Goal: Task Accomplishment & Management: Complete application form

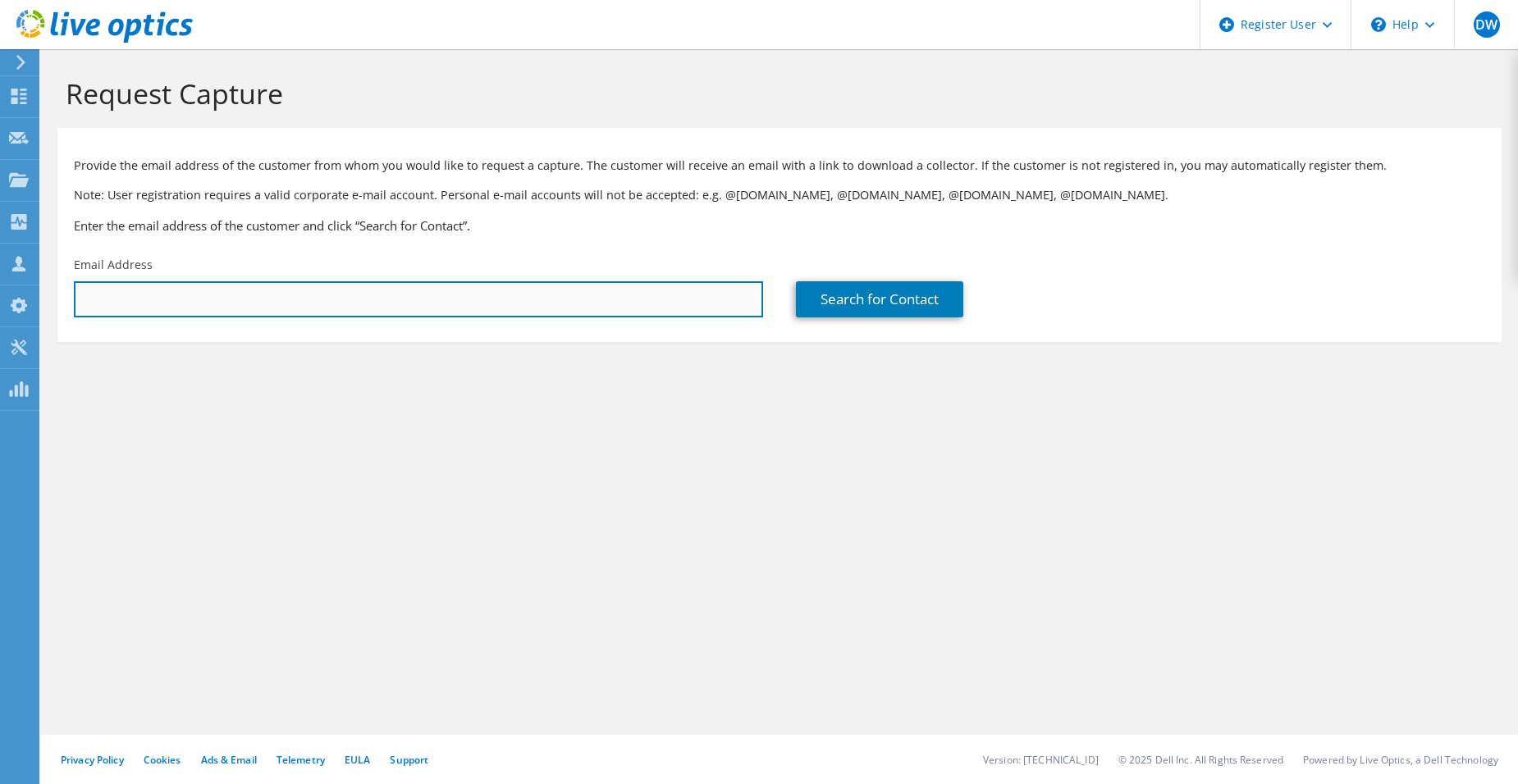
paste input "[EMAIL_ADDRESS][DOMAIN_NAME]"
type input "[EMAIL_ADDRESS][DOMAIN_NAME]"
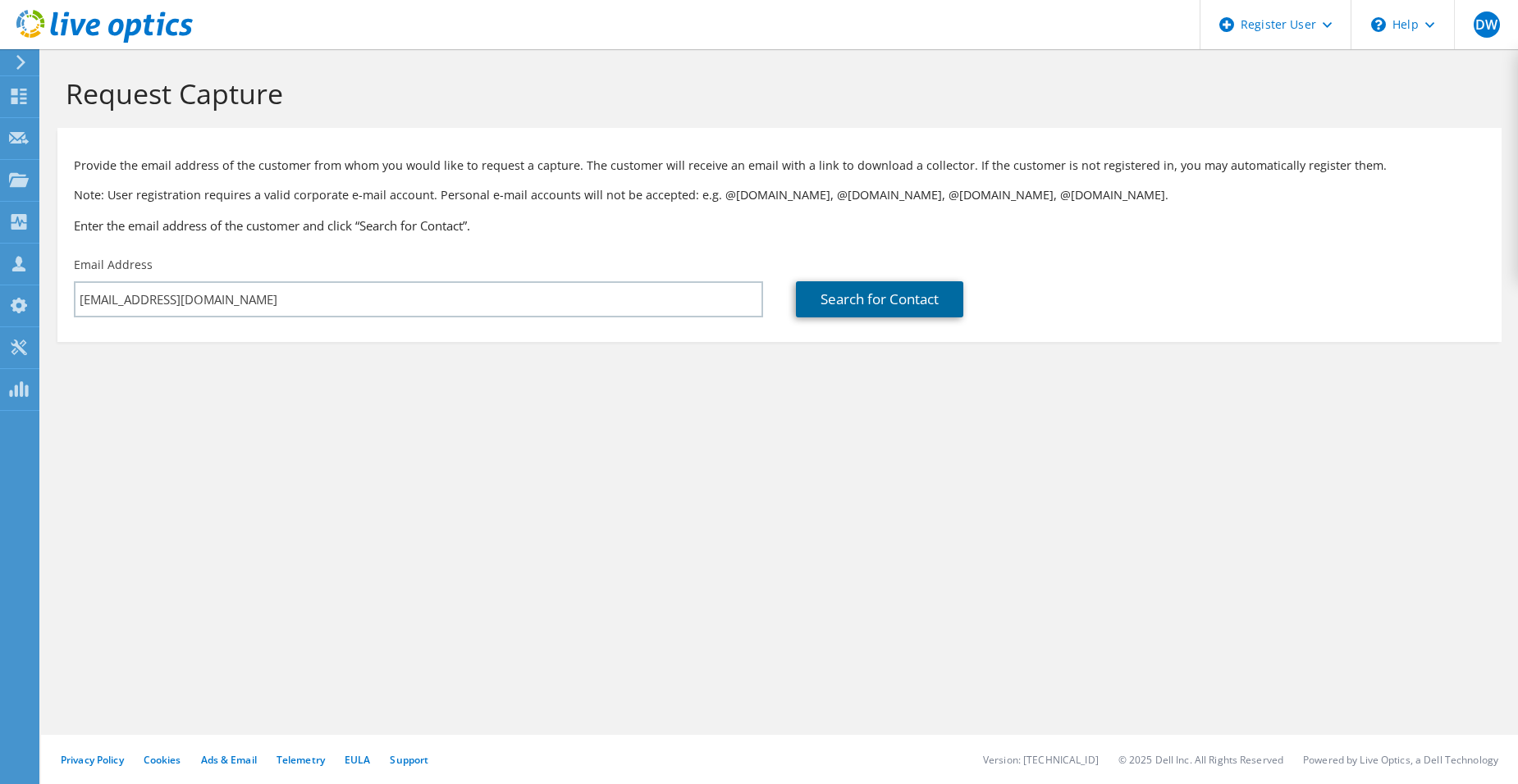
click at [874, 308] on link "Search for Contact" at bounding box center [880, 299] width 167 height 36
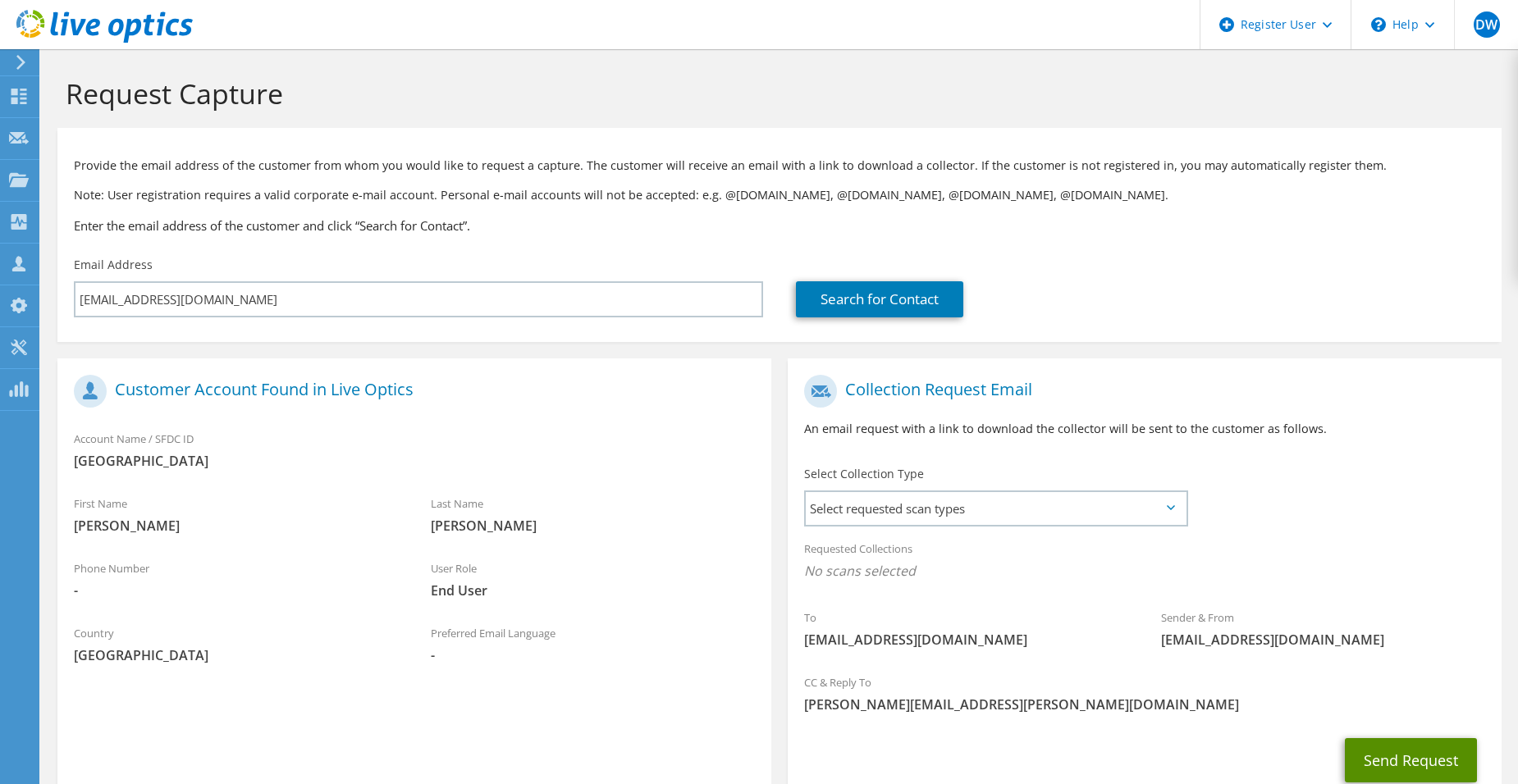
click at [1433, 767] on button "Send Request" at bounding box center [1411, 760] width 132 height 45
